Goal: Communication & Community: Answer question/provide support

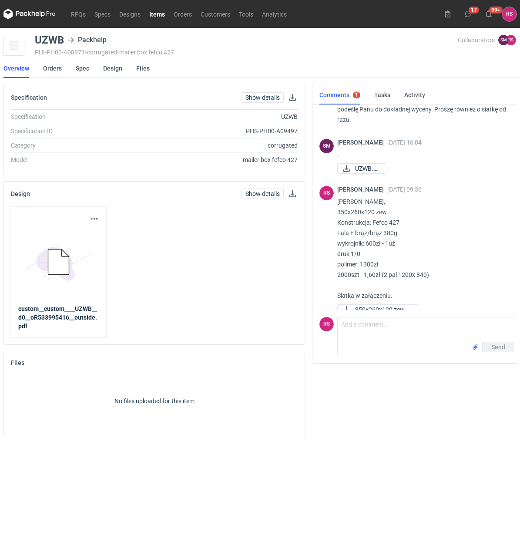
scroll to position [54, 0]
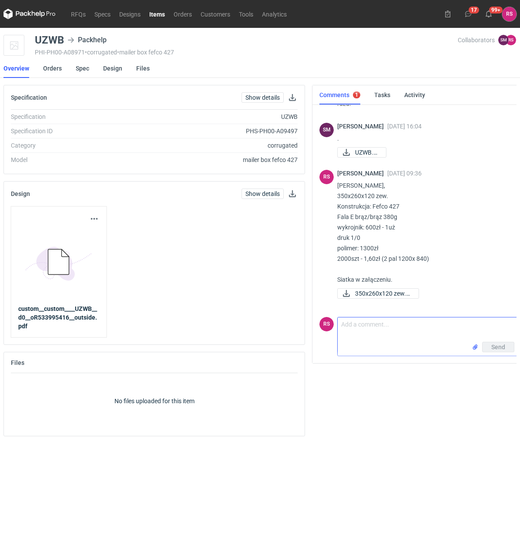
click at [380, 327] on textarea "Comment message" at bounding box center [428, 329] width 180 height 24
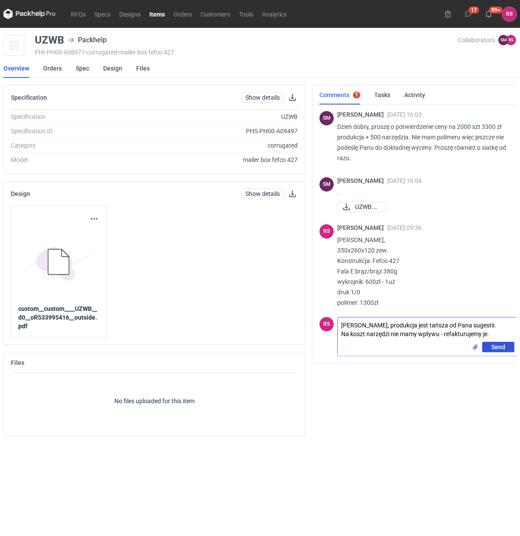
type textarea "[PERSON_NAME], produkcja jest tańsza od Pana sugestii. Na koszt narzędzi nie ma…"
click at [495, 347] on span "Send" at bounding box center [498, 347] width 14 height 6
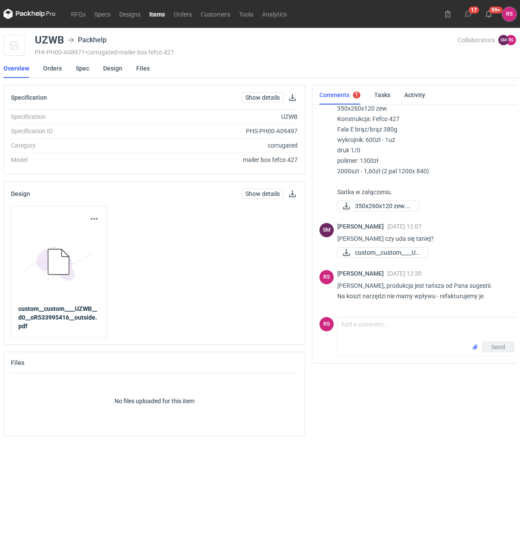
scroll to position [177, 0]
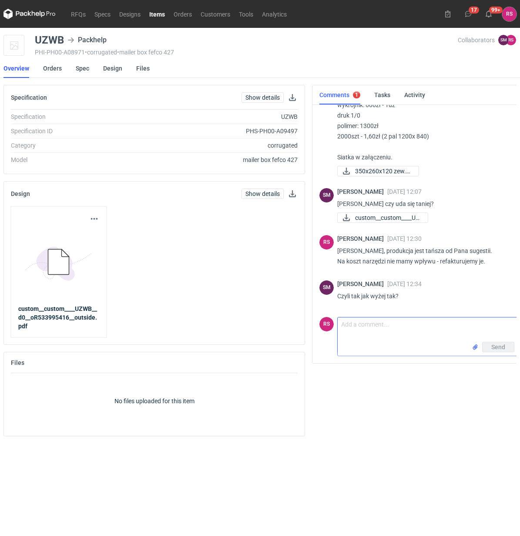
click at [404, 336] on textarea "Comment message" at bounding box center [428, 329] width 180 height 24
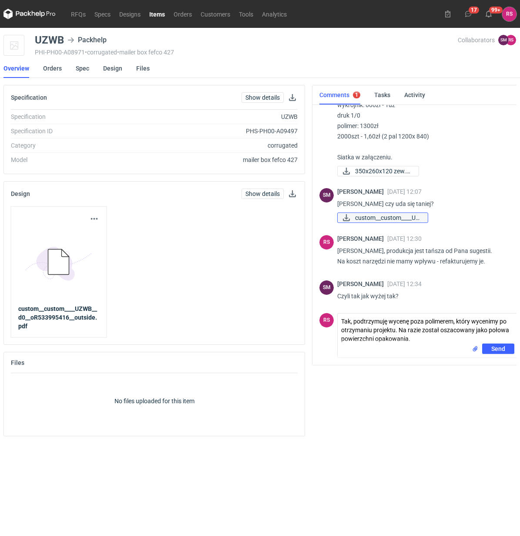
click at [399, 217] on span "custom__custom____UZ..." at bounding box center [388, 218] width 66 height 10
drag, startPoint x: 473, startPoint y: 321, endPoint x: 471, endPoint y: 347, distance: 26.2
click at [471, 347] on form "Comment message Tak, podtrzymuję wycenę poza polimerem, który wycenimy po otrzy…" at bounding box center [427, 335] width 181 height 45
click at [419, 332] on textarea "Tak, podtrzymuję wycenę poza polimerem, który przekazałem do wyceny." at bounding box center [428, 328] width 180 height 30
click at [429, 332] on textarea "Tak, podtrzymuję wycenę poza polimerem, który przekazałem do wyceny na podstawie" at bounding box center [428, 328] width 180 height 30
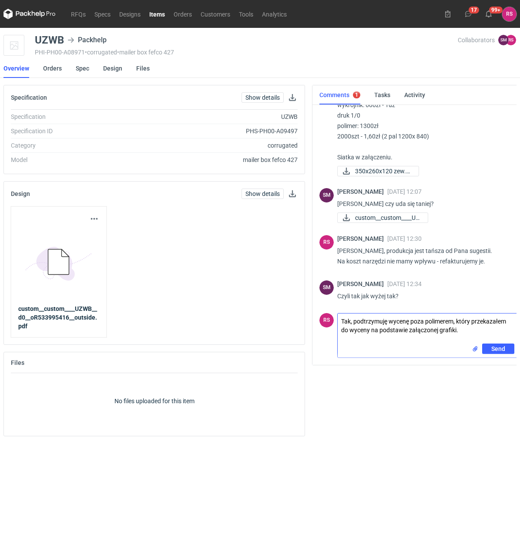
drag, startPoint x: 369, startPoint y: 329, endPoint x: 351, endPoint y: 329, distance: 17.4
click at [351, 329] on textarea "Tak, podtrzymuję wycenę poza polimerem, który przekazałem do wyceny na podstawi…" at bounding box center [428, 328] width 180 height 30
type textarea "Tak, podtrzymuję wycenę poza polimerem, który przekazałem do oszacowania kosztó…"
click at [497, 347] on span "Send" at bounding box center [498, 349] width 14 height 6
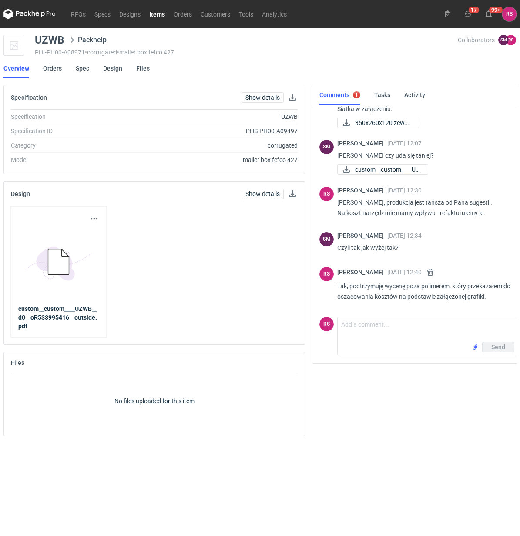
scroll to position [222, 0]
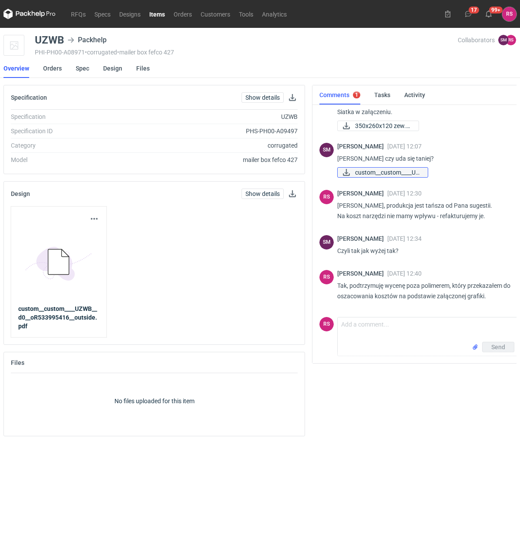
click at [382, 171] on span "custom__custom____UZ..." at bounding box center [388, 173] width 66 height 10
